Goal: Find specific page/section

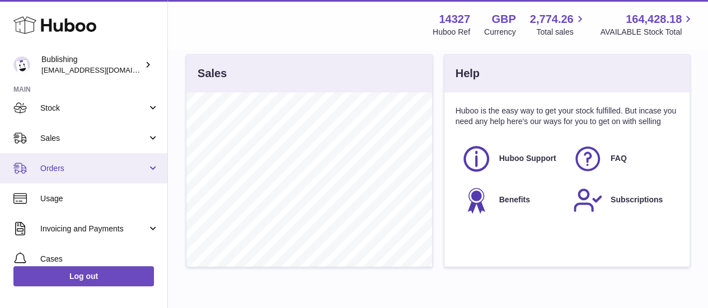
scroll to position [57, 0]
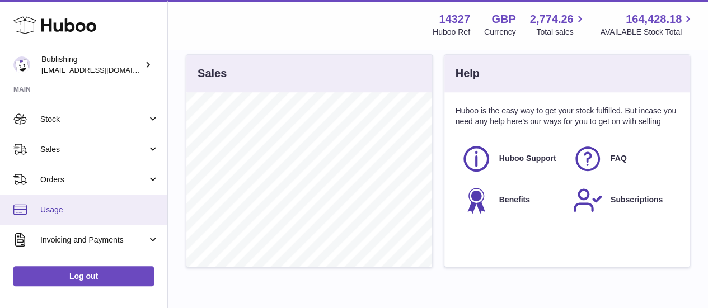
click at [59, 210] on span "Usage" at bounding box center [99, 210] width 119 height 11
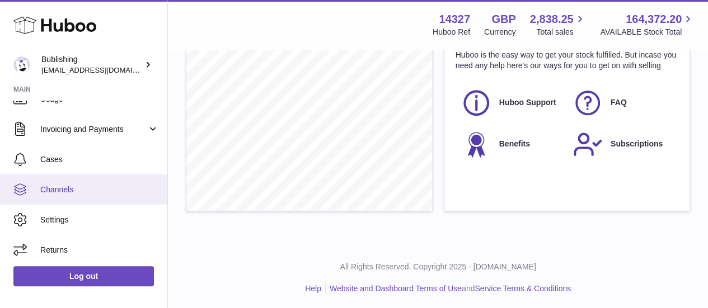
scroll to position [56, 0]
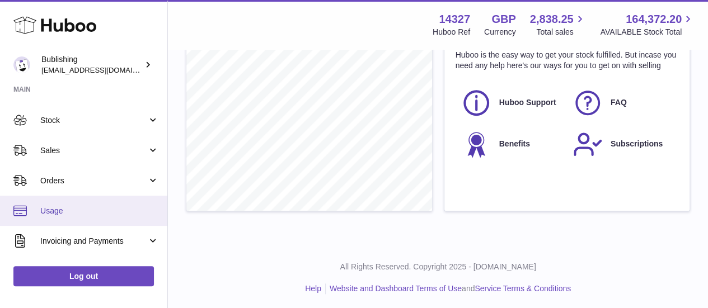
click at [70, 214] on span "Usage" at bounding box center [99, 211] width 119 height 11
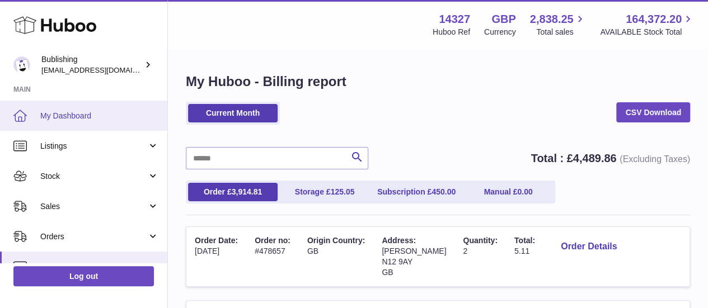
click at [71, 114] on span "My Dashboard" at bounding box center [99, 116] width 119 height 11
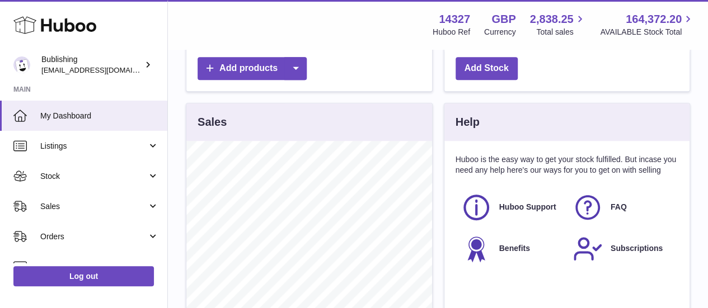
scroll to position [336, 0]
